Goal: Task Accomplishment & Management: Manage account settings

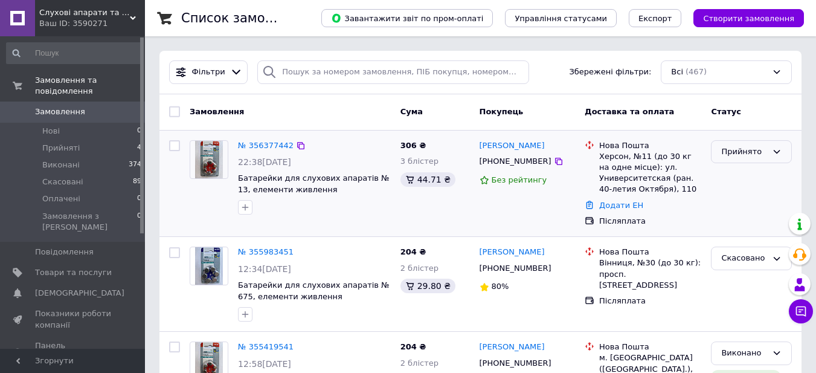
click at [774, 150] on icon at bounding box center [777, 152] width 7 height 4
click at [740, 176] on li "Виконано" at bounding box center [751, 176] width 80 height 22
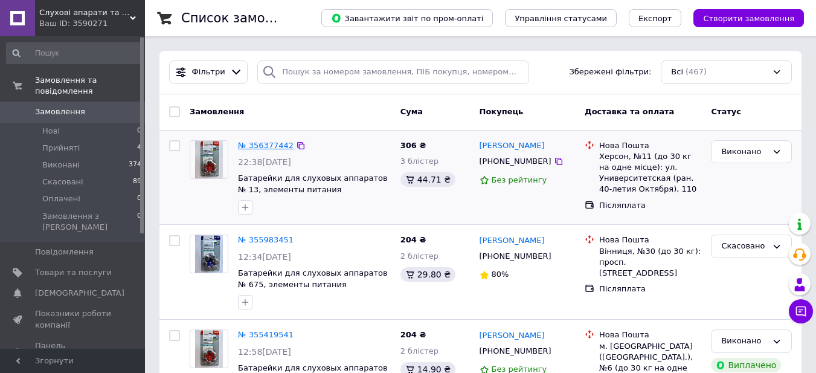
click at [254, 144] on link "№ 356377442" at bounding box center [266, 145] width 56 height 9
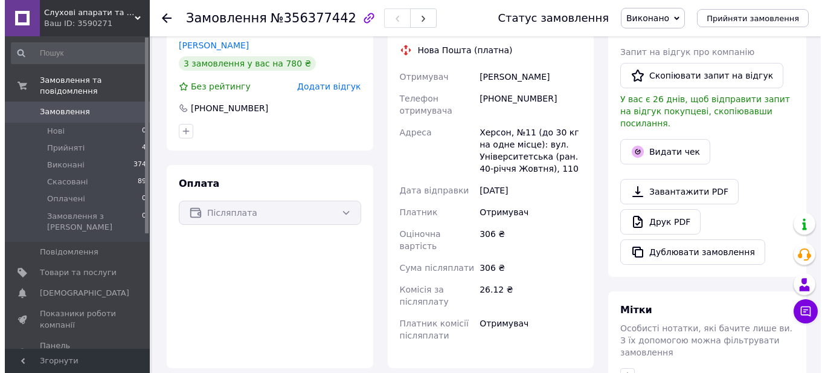
scroll to position [302, 0]
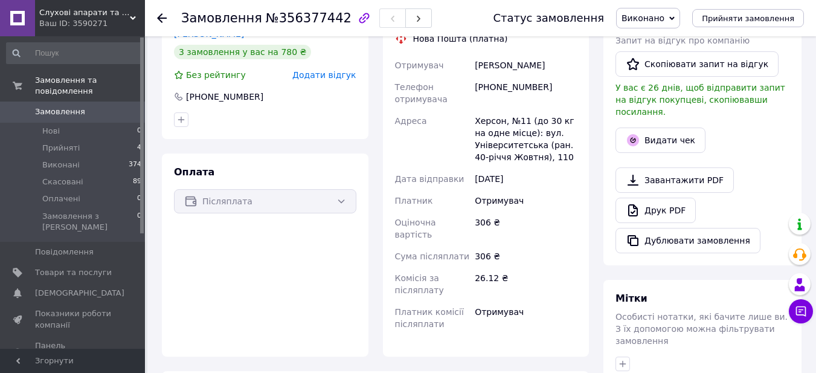
click at [312, 70] on span "Додати відгук" at bounding box center [323, 75] width 63 height 10
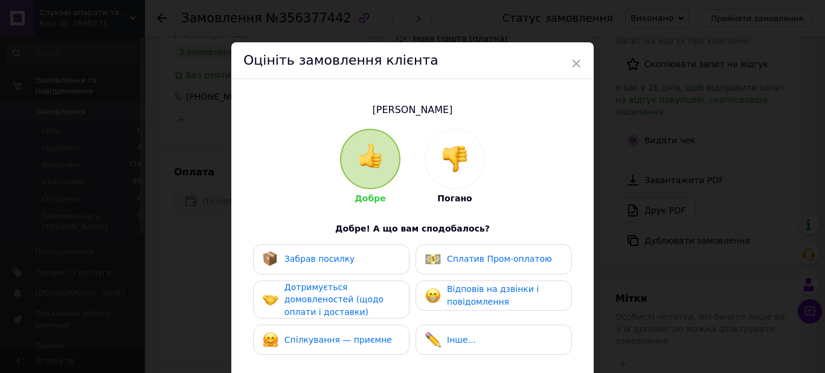
click at [263, 256] on img at bounding box center [270, 258] width 14 height 14
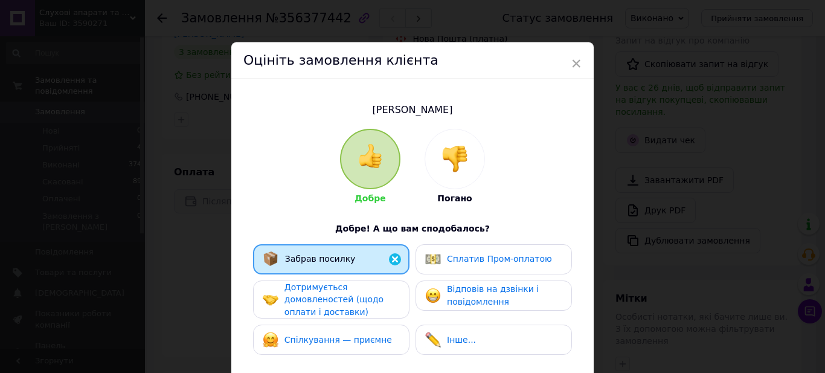
click at [275, 300] on img at bounding box center [271, 299] width 16 height 16
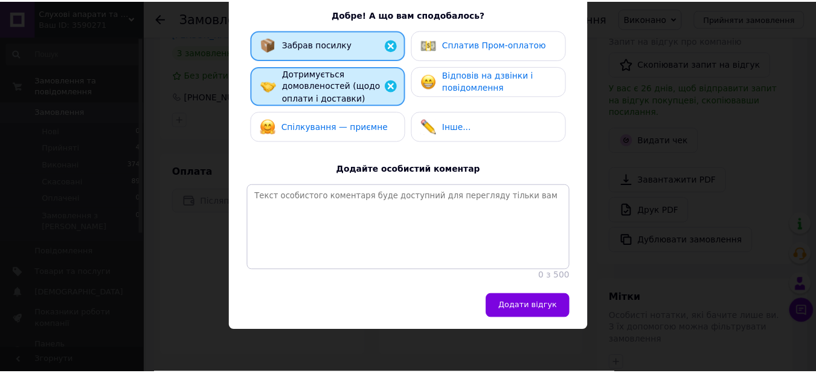
scroll to position [222, 0]
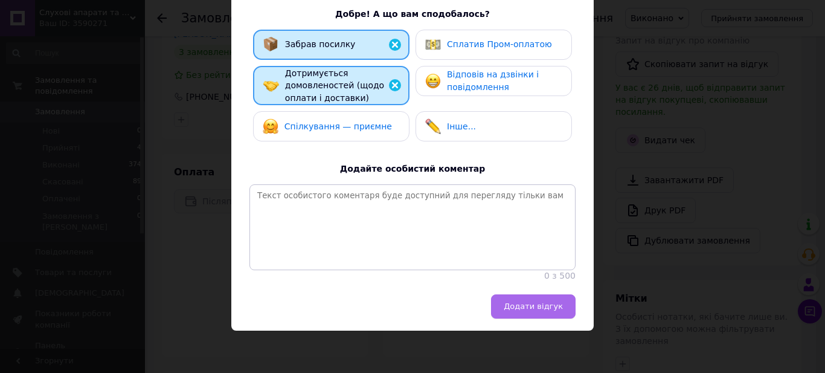
click at [539, 310] on span "Додати відгук" at bounding box center [533, 305] width 59 height 9
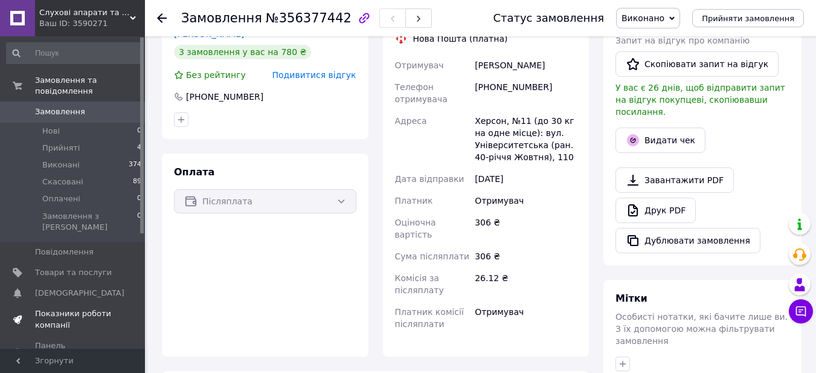
click at [83, 308] on span "Показники роботи компанії" at bounding box center [73, 319] width 77 height 22
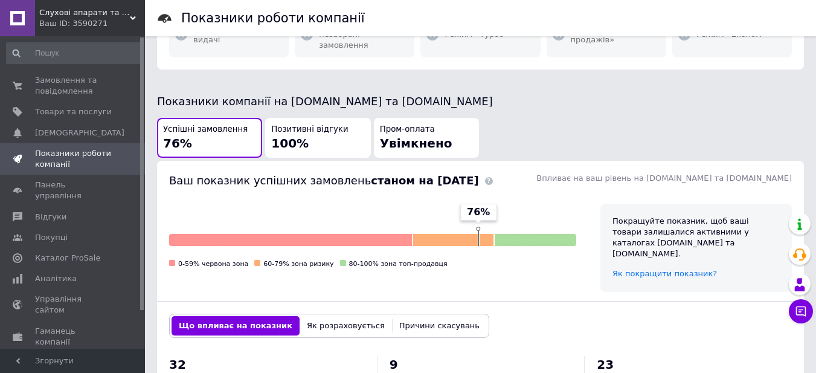
scroll to position [302, 0]
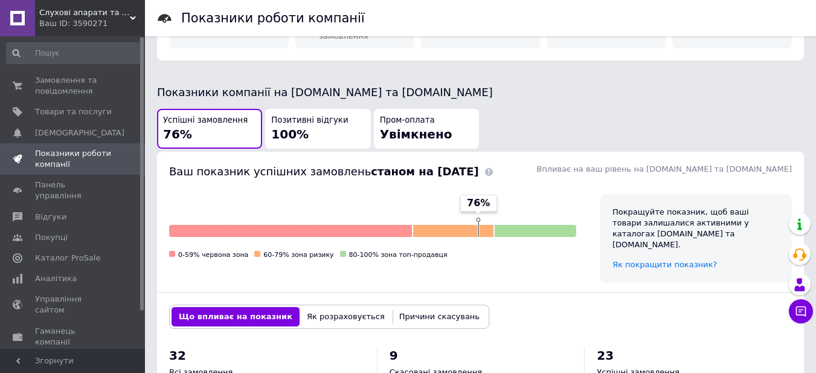
click at [393, 127] on span "Увімкнено" at bounding box center [416, 134] width 72 height 14
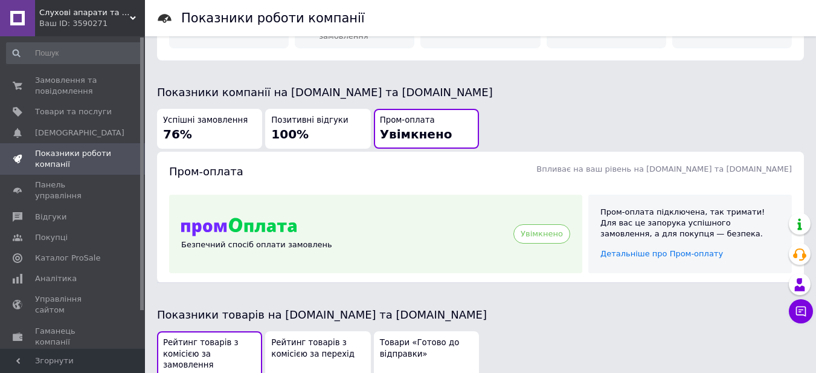
click at [285, 127] on span "100%" at bounding box center [289, 134] width 37 height 14
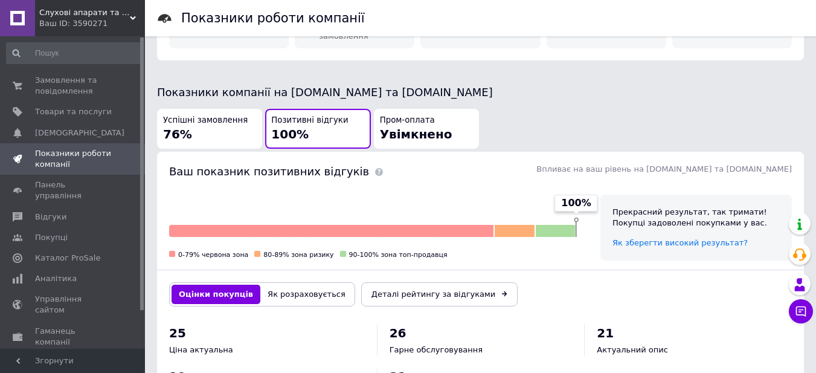
click at [195, 115] on div "Успішні замовлення 76%" at bounding box center [209, 129] width 93 height 28
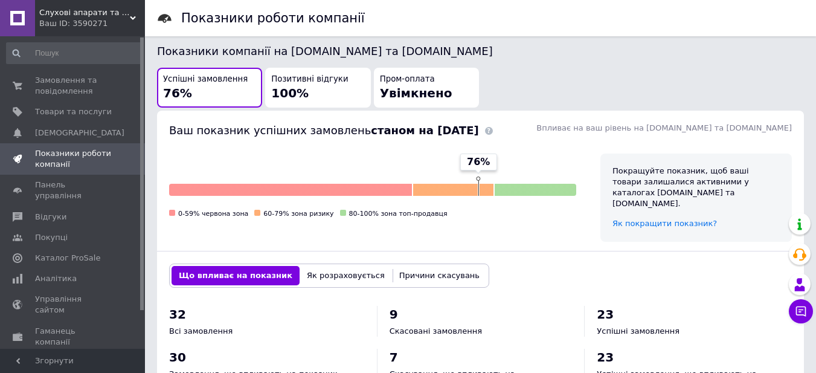
scroll to position [423, 0]
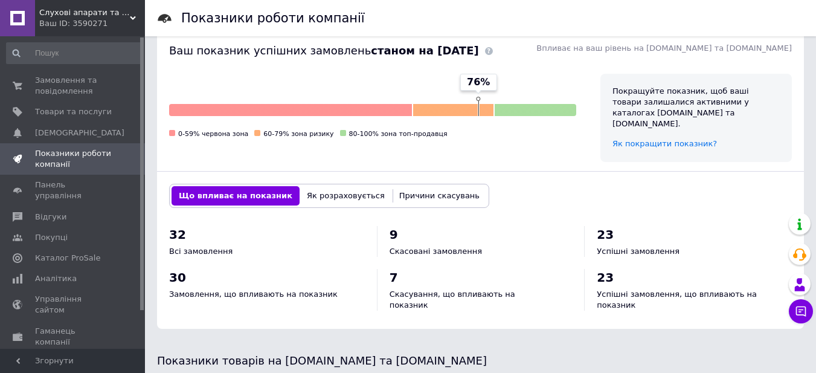
click at [392, 186] on button "Причини скасувань" at bounding box center [439, 195] width 95 height 19
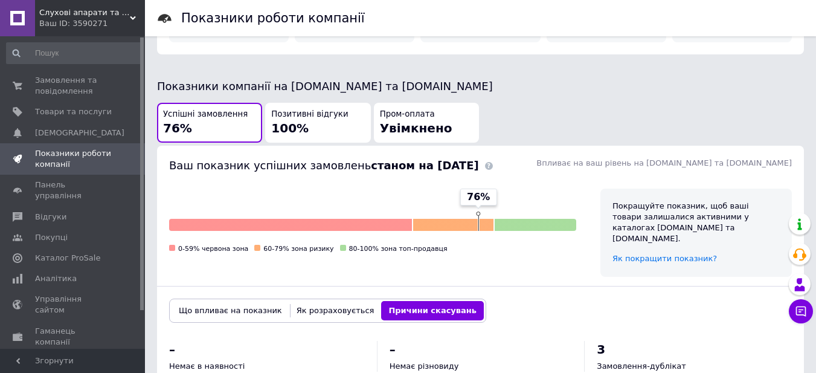
scroll to position [302, 0]
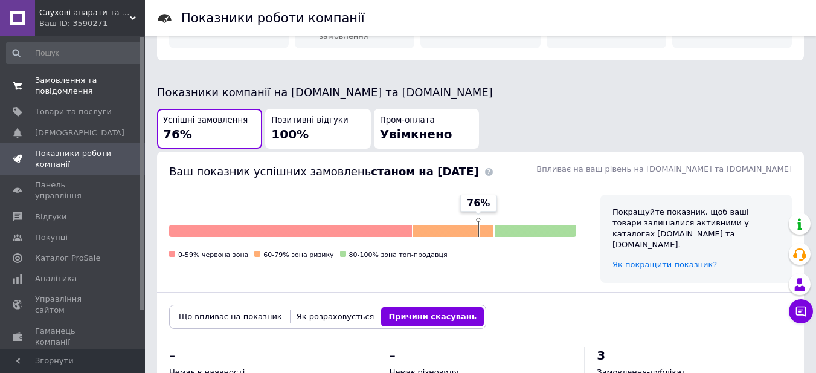
click at [50, 85] on span "Замовлення та повідомлення" at bounding box center [73, 86] width 77 height 22
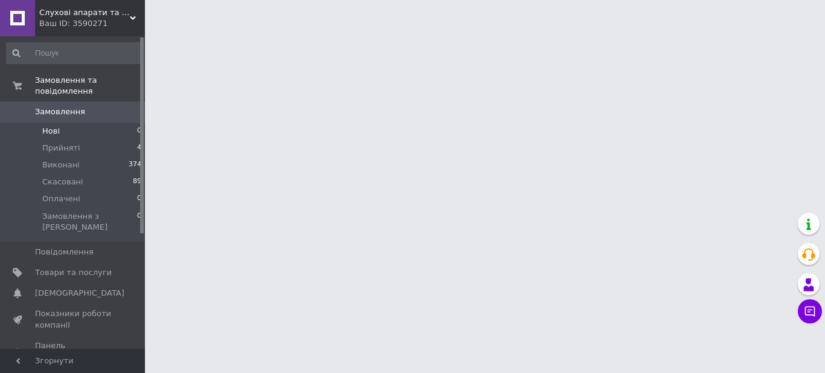
click at [56, 126] on span "Нові" at bounding box center [51, 131] width 18 height 11
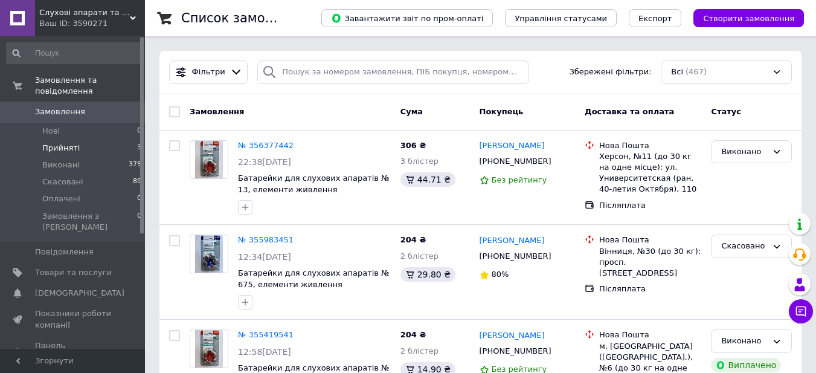
click at [51, 143] on span "Прийняті" at bounding box center [60, 148] width 37 height 11
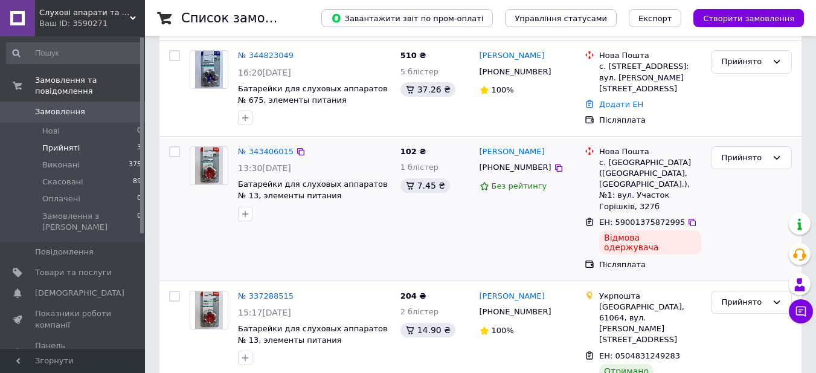
scroll to position [136, 0]
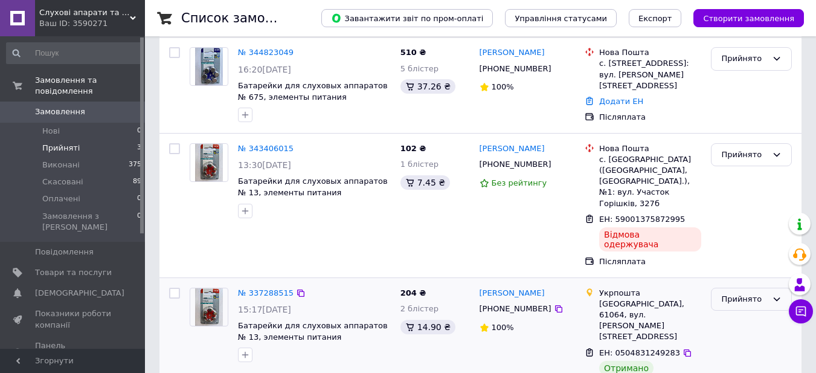
click at [770, 287] on div "Прийнято" at bounding box center [751, 299] width 81 height 24
click at [728, 313] on li "Виконано" at bounding box center [751, 324] width 80 height 22
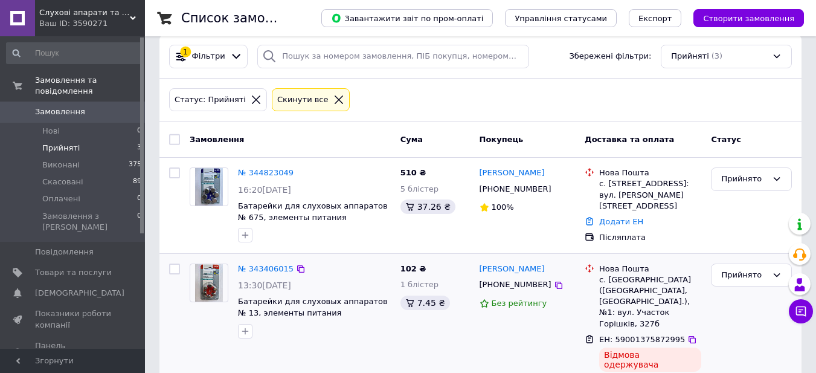
scroll to position [15, 0]
click at [181, 58] on icon at bounding box center [181, 57] width 13 height 13
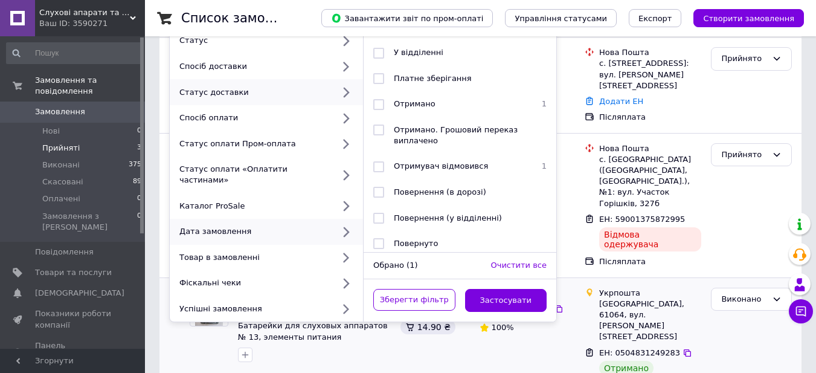
scroll to position [0, 0]
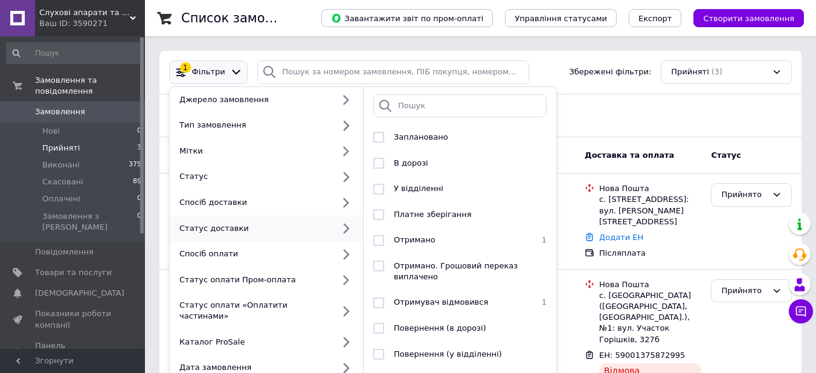
click at [723, 105] on div "Статус: Прийняті Cкинути все" at bounding box center [480, 115] width 627 height 28
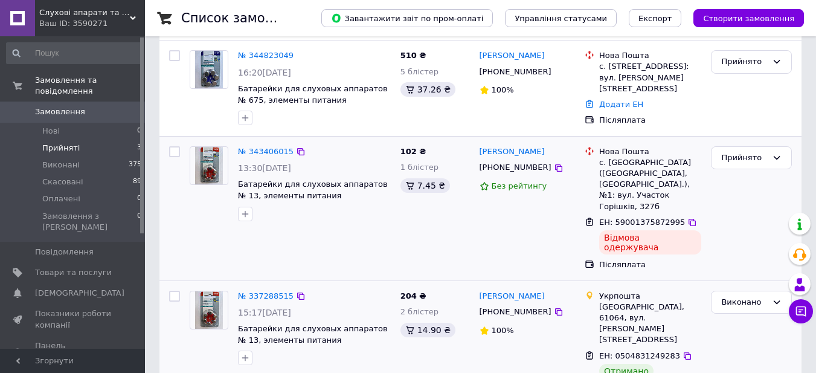
scroll to position [136, 0]
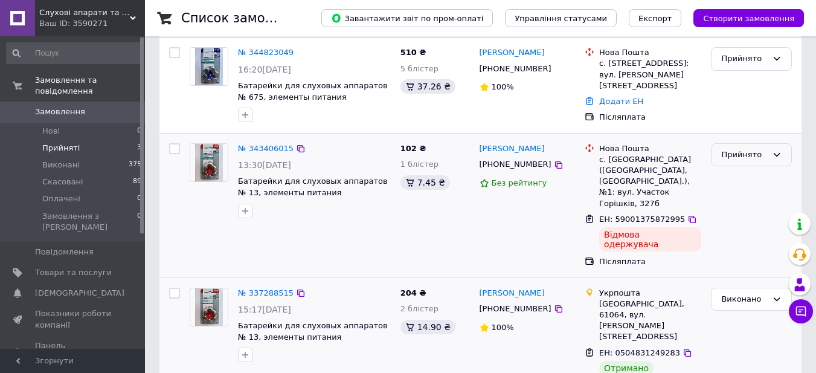
click at [777, 156] on icon at bounding box center [777, 155] width 7 height 4
click at [753, 179] on li "Виконано" at bounding box center [751, 179] width 80 height 22
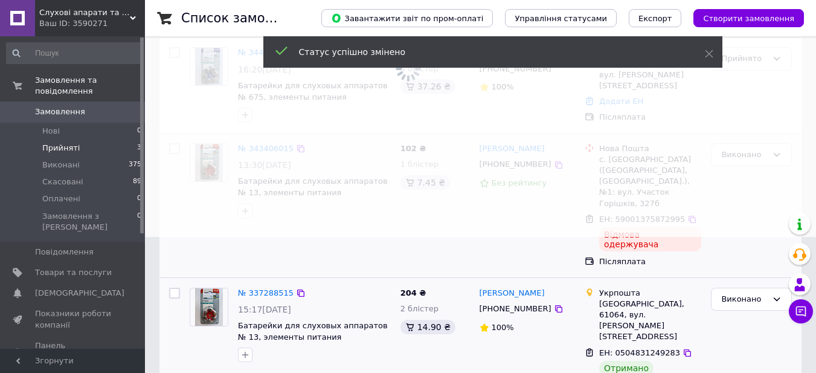
scroll to position [34, 0]
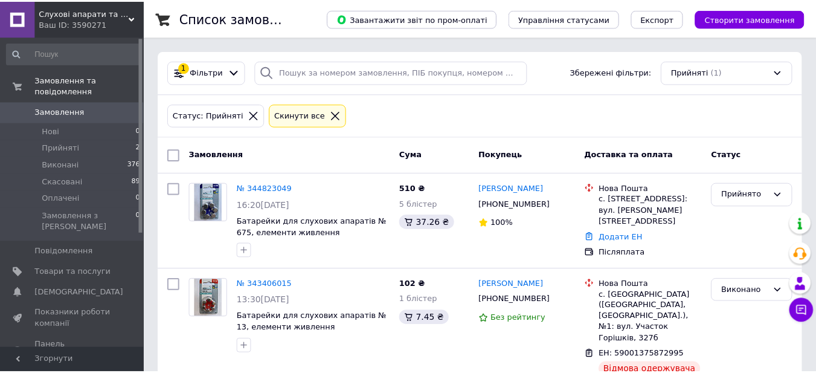
scroll to position [34, 0]
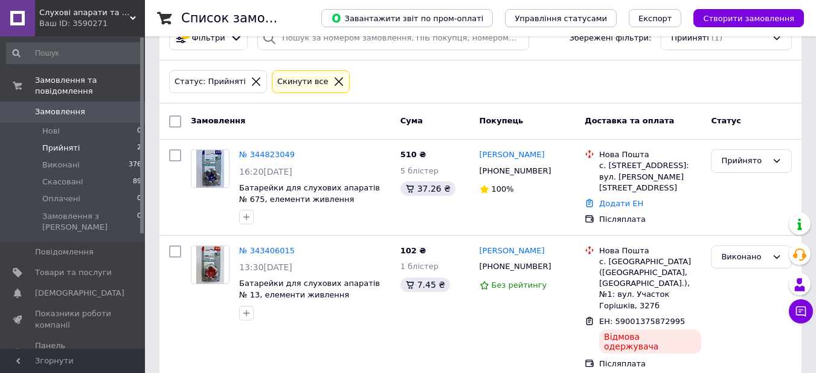
click at [66, 106] on span "Замовлення" at bounding box center [60, 111] width 50 height 11
